Goal: Find specific page/section: Find specific page/section

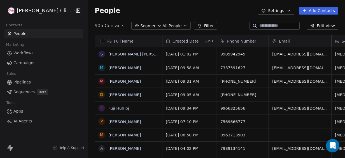
scroll to position [135, 265]
click at [32, 9] on html "RASYA Clinic External Contacts People Marketing Workflows Campaigns Sales Pipel…" at bounding box center [172, 79] width 345 height 158
